Goal: Information Seeking & Learning: Learn about a topic

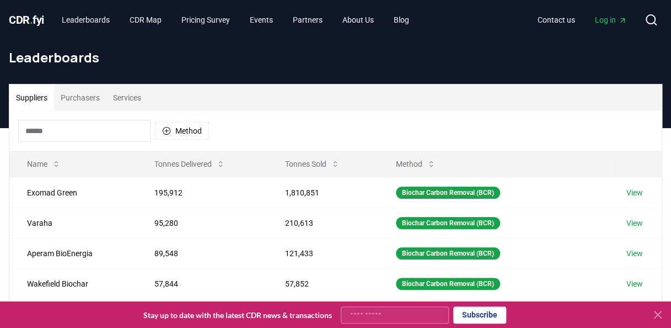
click at [77, 94] on button "Purchasers" at bounding box center [80, 97] width 52 height 26
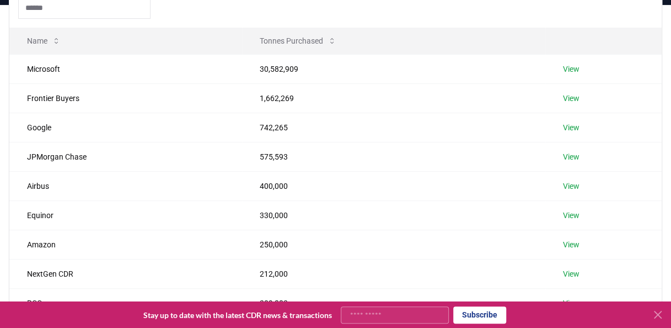
scroll to position [55, 0]
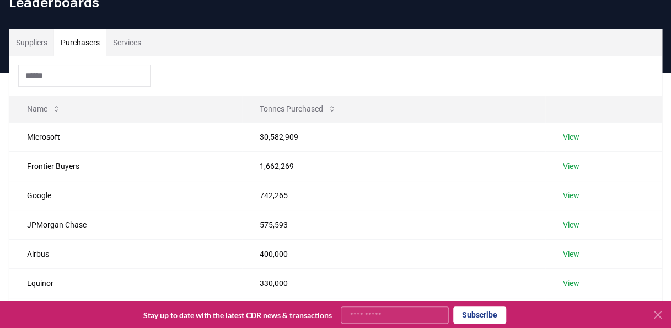
click at [66, 75] on input at bounding box center [84, 76] width 132 height 22
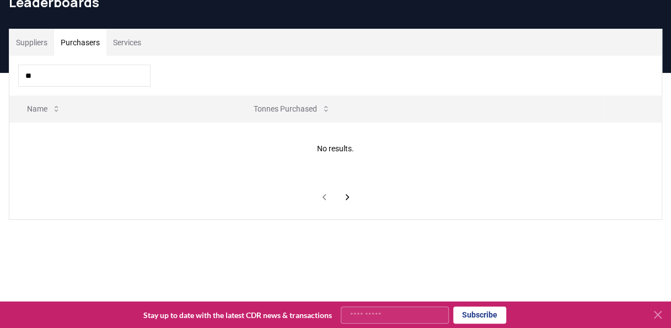
type input "*"
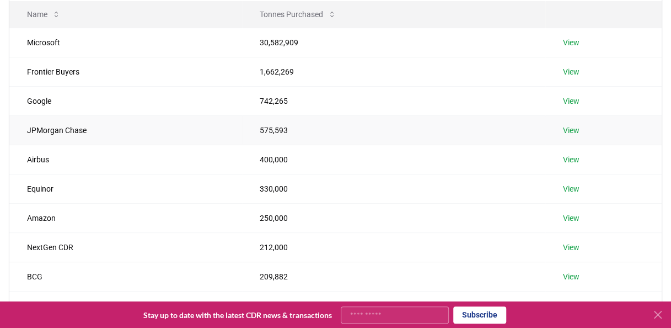
scroll to position [221, 0]
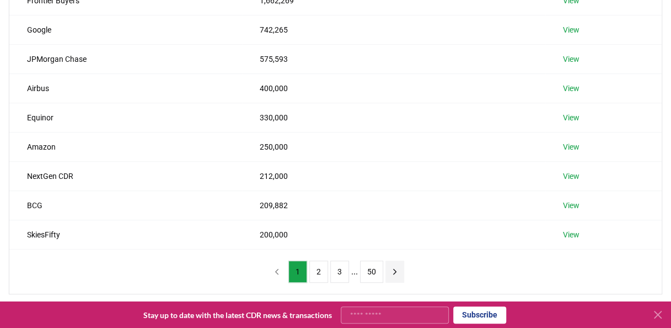
click at [394, 269] on icon "next page" at bounding box center [394, 271] width 3 height 5
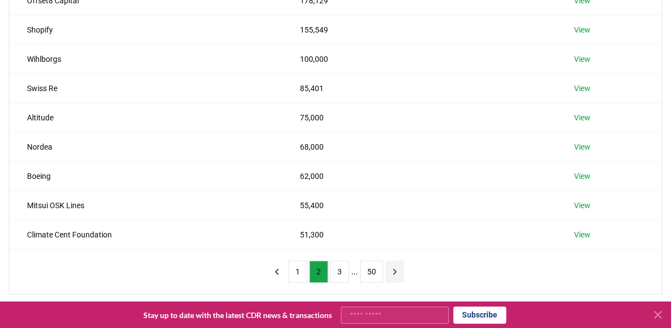
click at [393, 270] on icon "next page" at bounding box center [394, 271] width 3 height 5
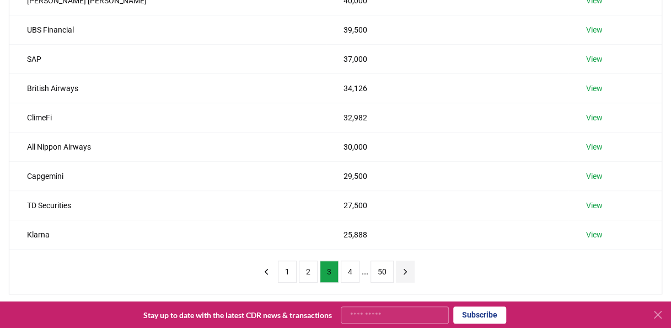
click at [400, 268] on icon "next page" at bounding box center [405, 271] width 10 height 10
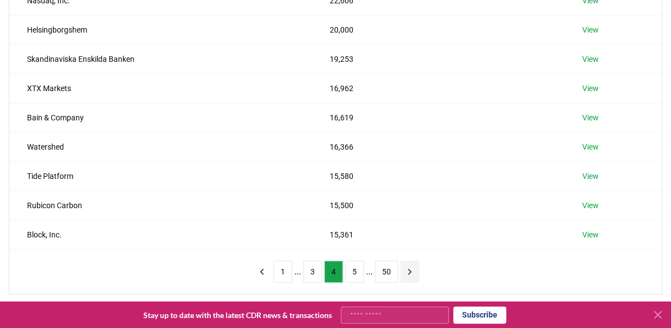
click at [405, 269] on icon "next page" at bounding box center [410, 271] width 10 height 10
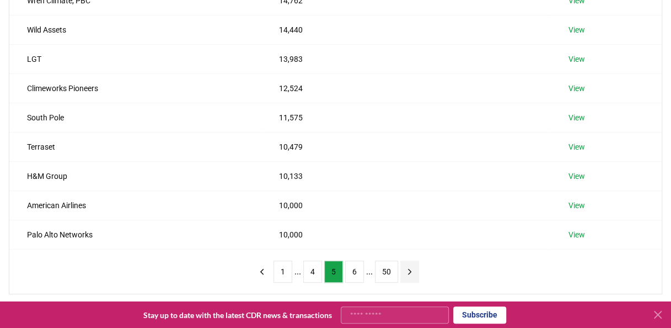
click at [401, 269] on button "next page" at bounding box center [409, 271] width 19 height 22
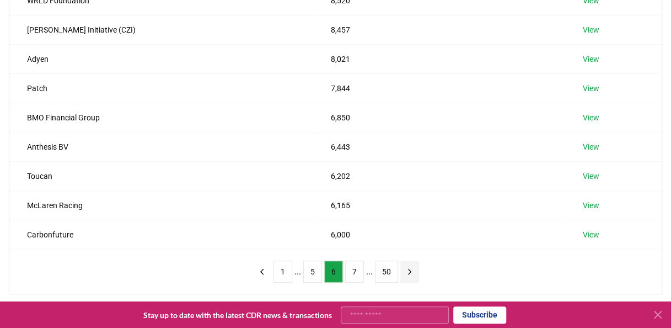
click at [409, 272] on icon "next page" at bounding box center [410, 271] width 10 height 10
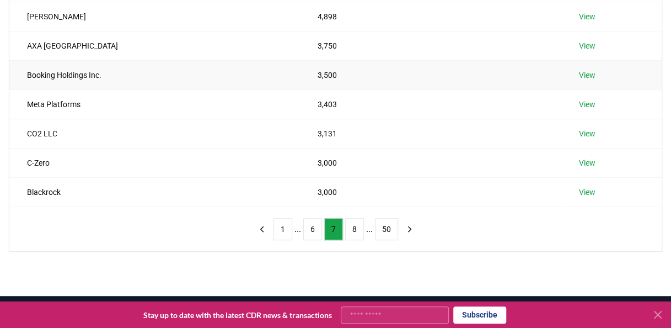
scroll to position [276, 0]
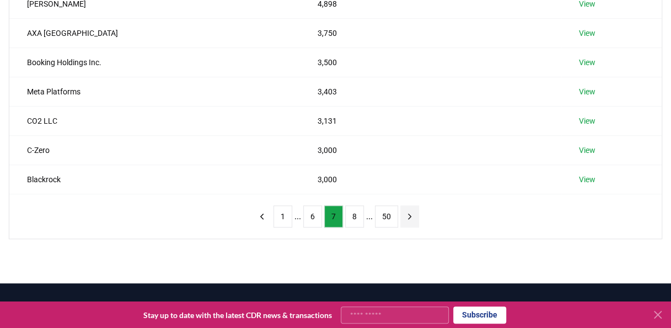
click at [405, 212] on icon "next page" at bounding box center [410, 216] width 10 height 10
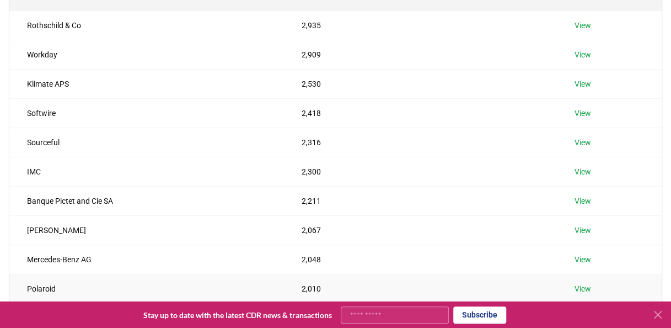
scroll to position [221, 0]
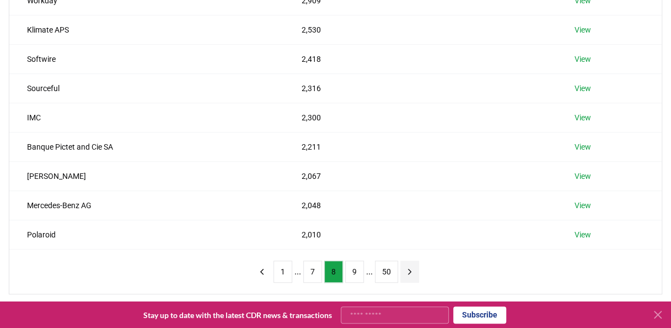
click at [408, 271] on icon "next page" at bounding box center [409, 271] width 3 height 5
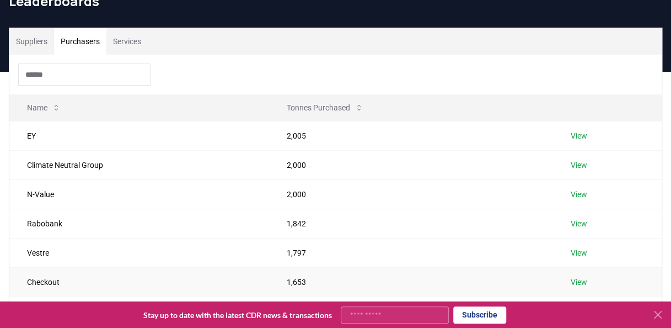
scroll to position [55, 0]
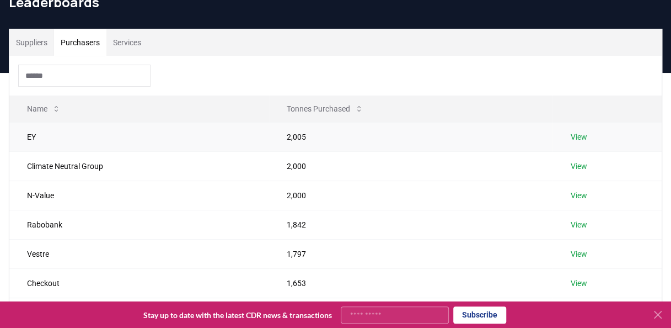
click at [581, 138] on link "View" at bounding box center [578, 136] width 17 height 11
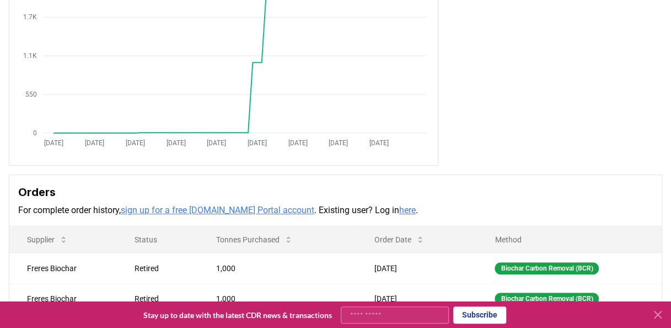
scroll to position [152, 0]
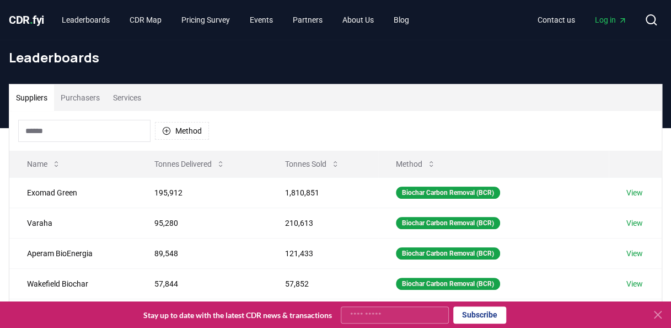
click at [83, 126] on input at bounding box center [84, 131] width 132 height 22
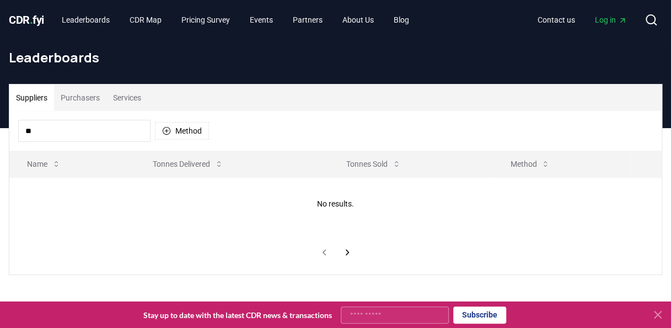
type input "*"
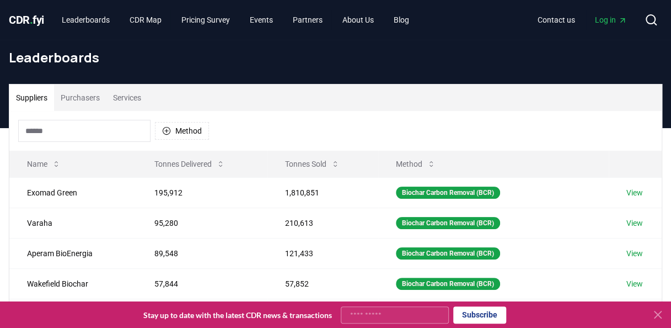
click at [83, 96] on button "Purchasers" at bounding box center [80, 97] width 52 height 26
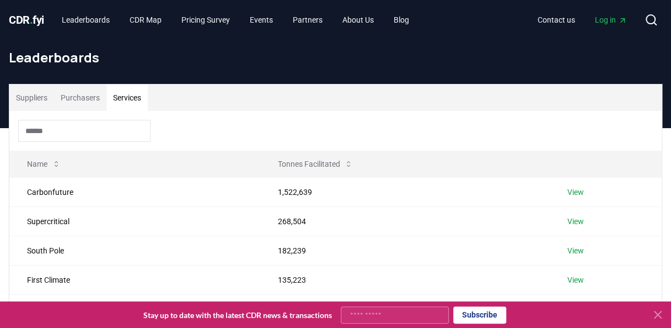
click at [146, 94] on button "Services" at bounding box center [126, 97] width 41 height 26
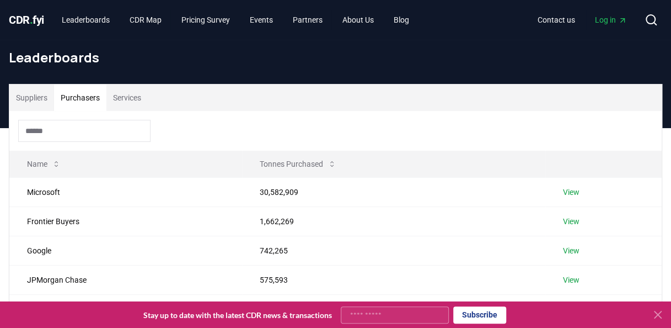
click at [92, 97] on button "Purchasers" at bounding box center [80, 97] width 52 height 26
click at [567, 191] on link "View" at bounding box center [571, 191] width 17 height 11
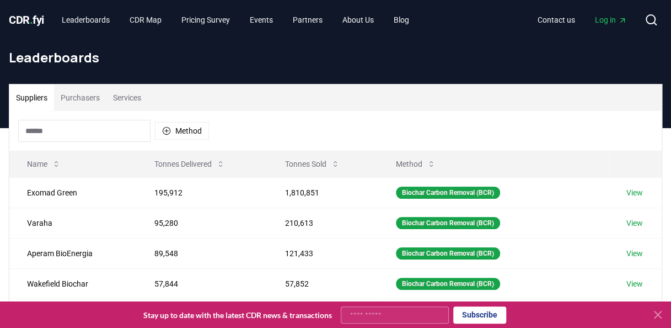
click at [88, 99] on button "Purchasers" at bounding box center [80, 97] width 52 height 26
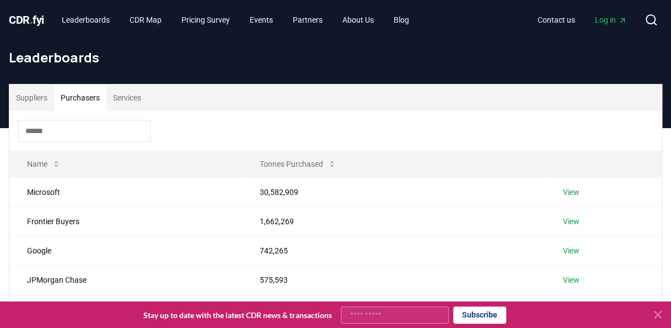
click at [40, 131] on input at bounding box center [84, 131] width 132 height 22
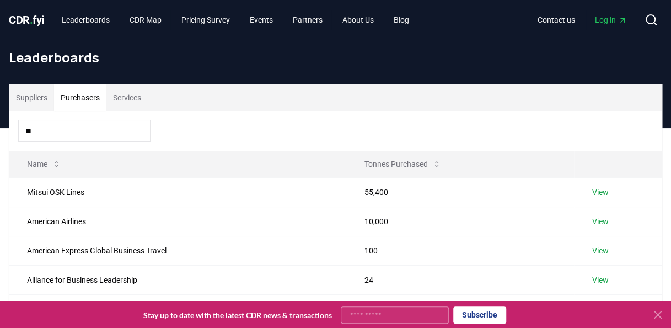
type input "*"
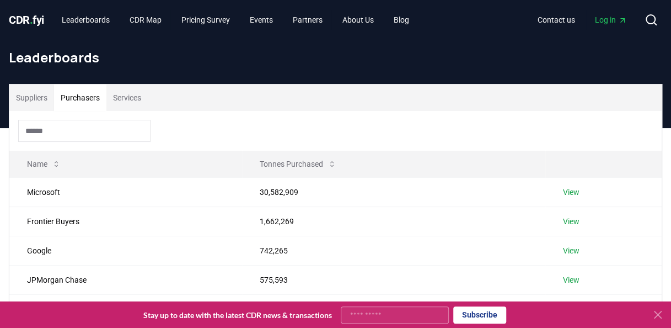
click at [69, 133] on input at bounding box center [84, 131] width 132 height 22
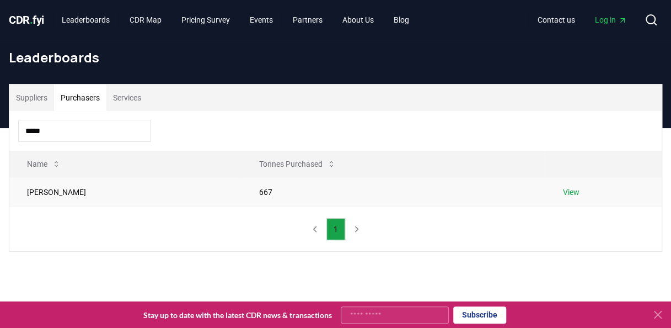
type input "*****"
click at [562, 194] on link "View" at bounding box center [570, 191] width 17 height 11
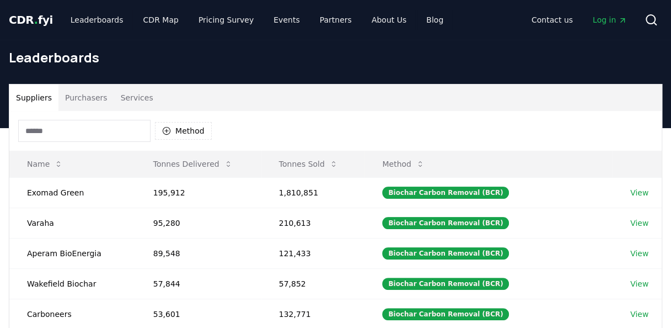
click at [100, 132] on input at bounding box center [84, 131] width 132 height 22
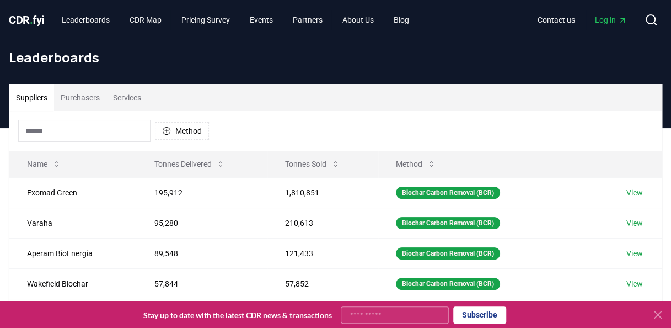
click at [83, 95] on button "Purchasers" at bounding box center [80, 97] width 52 height 26
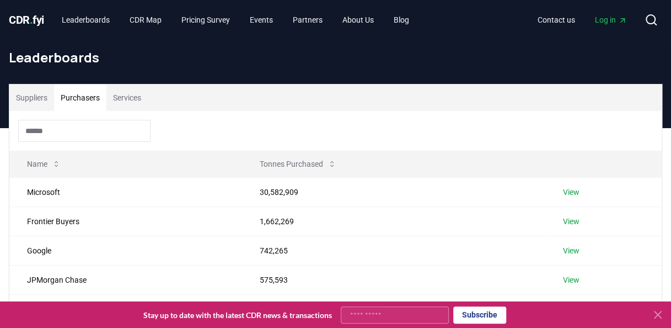
click at [63, 130] on input at bounding box center [84, 131] width 132 height 22
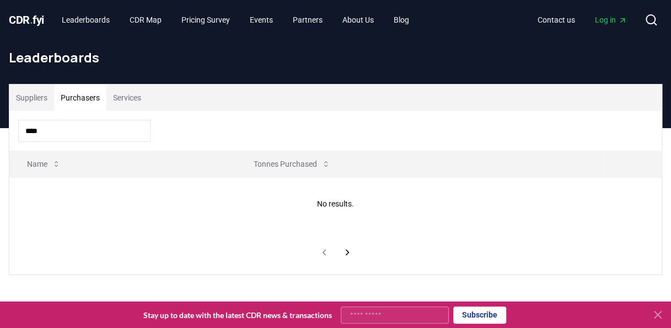
type input "****"
click at [83, 92] on button "Purchasers" at bounding box center [80, 97] width 52 height 26
click at [67, 129] on input "****" at bounding box center [84, 131] width 132 height 22
